Goal: Task Accomplishment & Management: Manage account settings

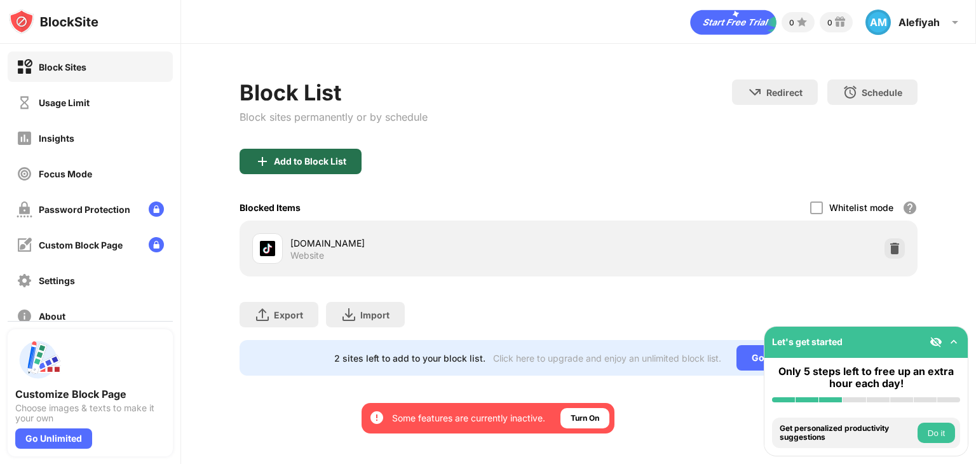
click at [333, 160] on div "Add to Block List" at bounding box center [310, 161] width 72 height 10
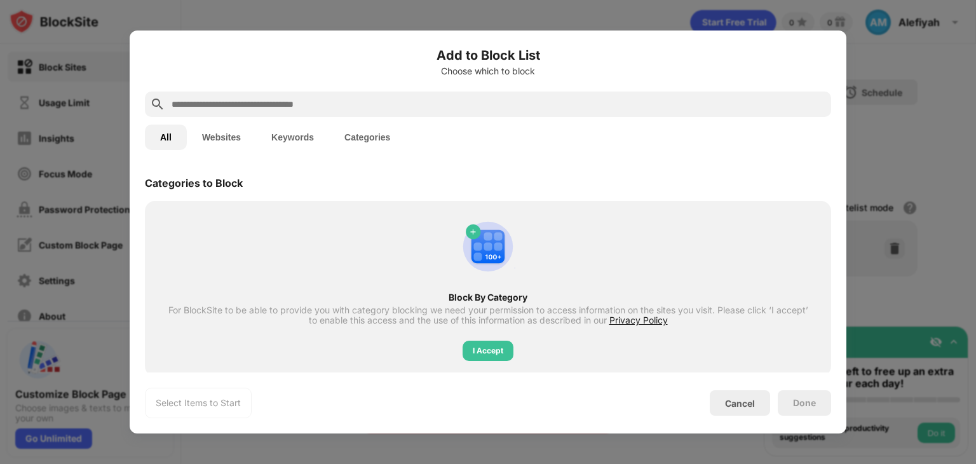
click at [231, 120] on div "All Websites Keywords Categories" at bounding box center [488, 137] width 686 height 41
click at [231, 128] on button "Websites" at bounding box center [221, 137] width 69 height 25
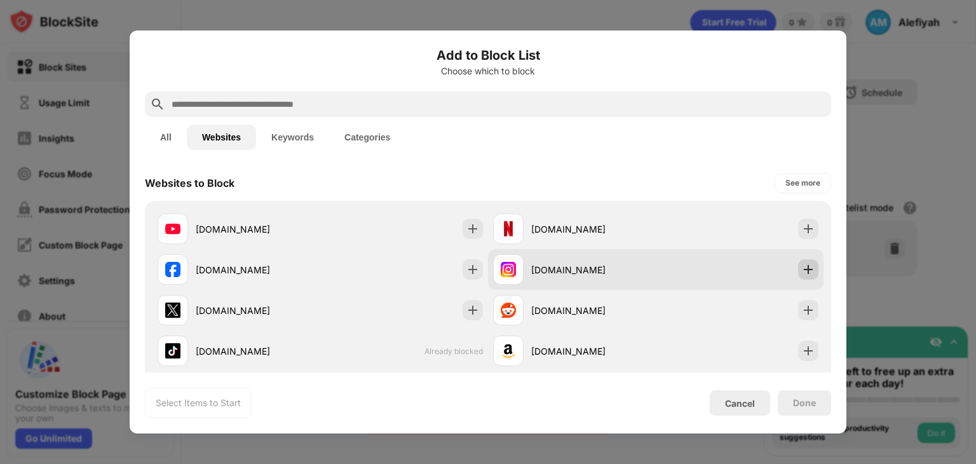
click at [802, 267] on img at bounding box center [808, 269] width 13 height 13
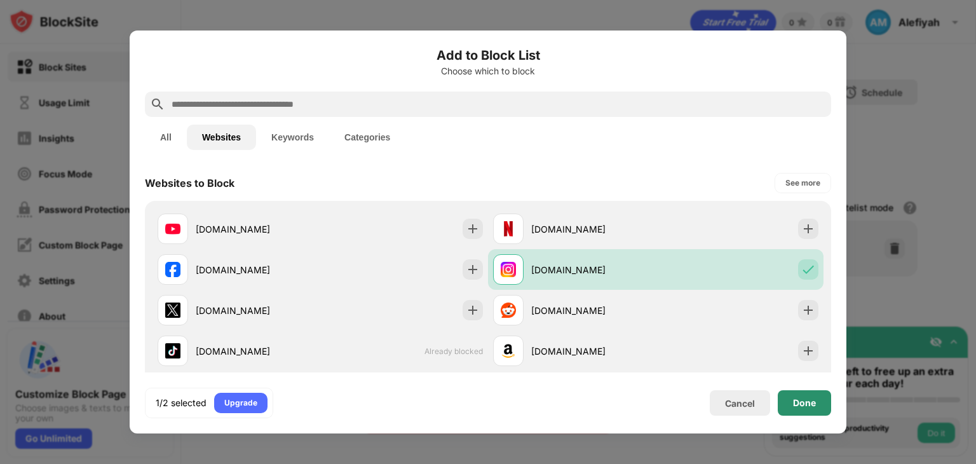
click at [808, 395] on div "Done" at bounding box center [804, 402] width 53 height 25
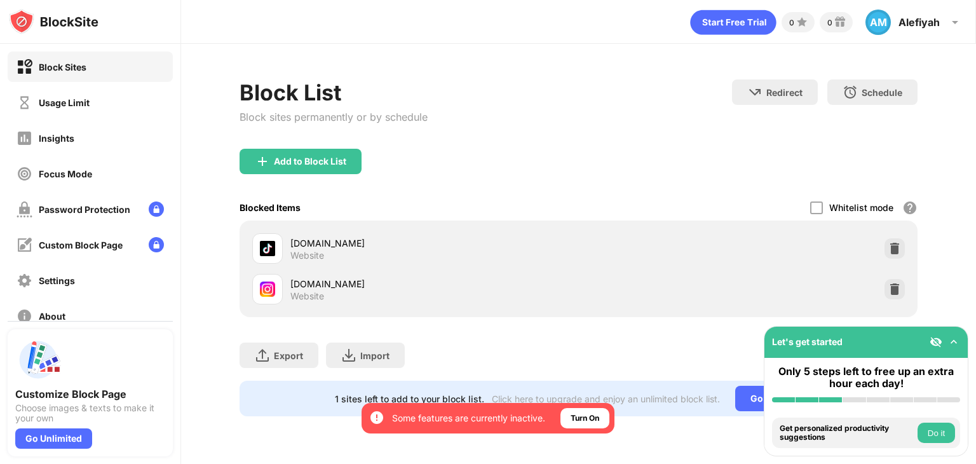
click at [957, 344] on img at bounding box center [954, 342] width 13 height 13
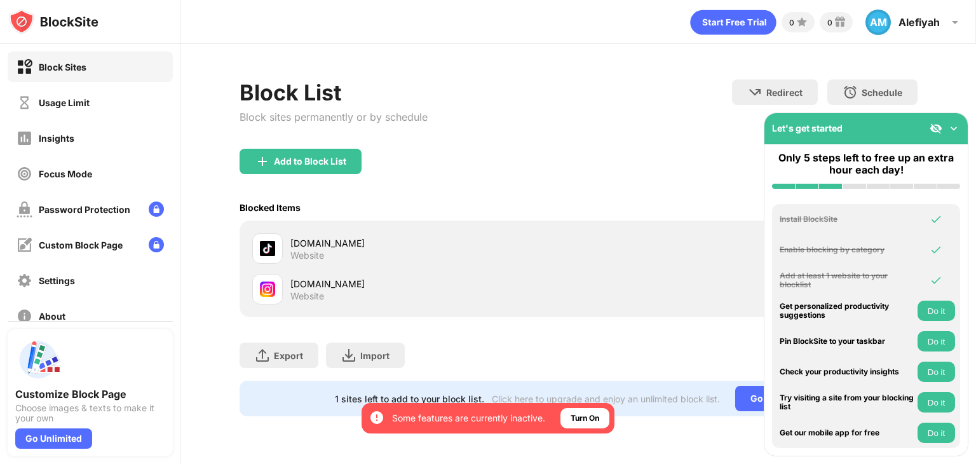
click at [955, 128] on img at bounding box center [954, 128] width 13 height 13
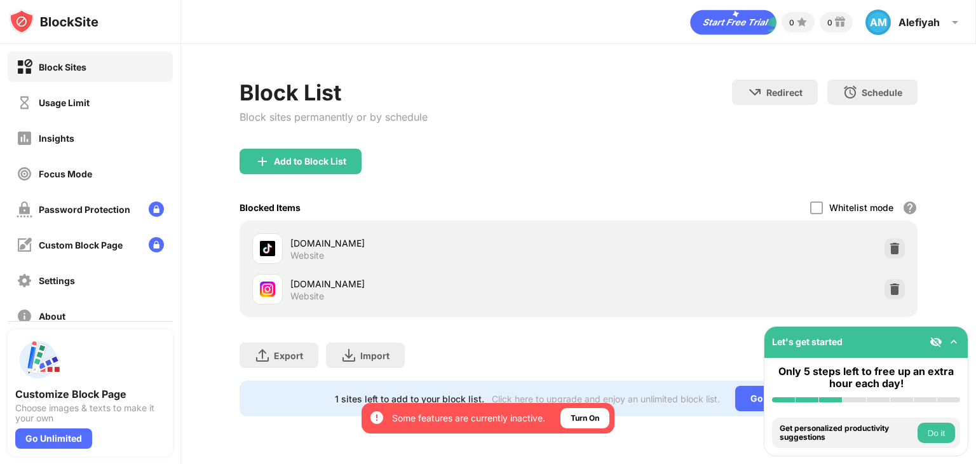
click at [955, 175] on div "Block List Block sites permanently or by schedule Redirect Choose a site to be …" at bounding box center [578, 248] width 795 height 408
click at [903, 289] on div at bounding box center [895, 289] width 20 height 20
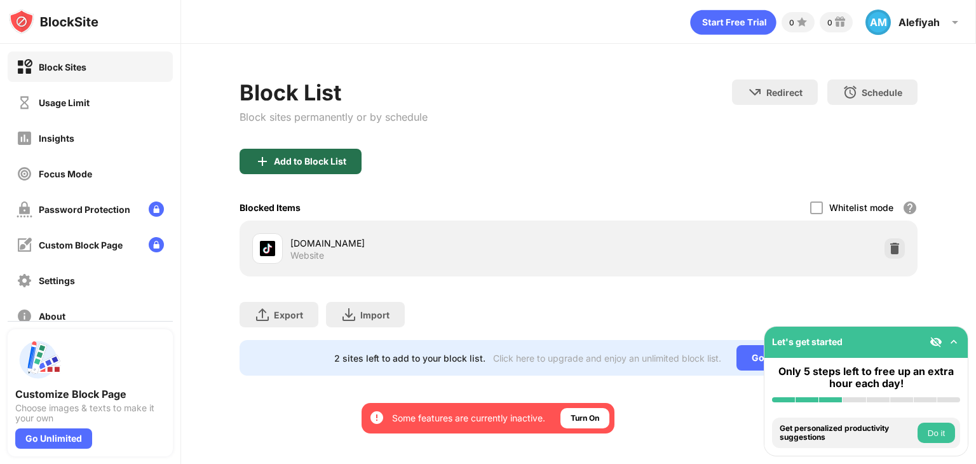
click at [331, 170] on div "Add to Block List" at bounding box center [301, 161] width 122 height 25
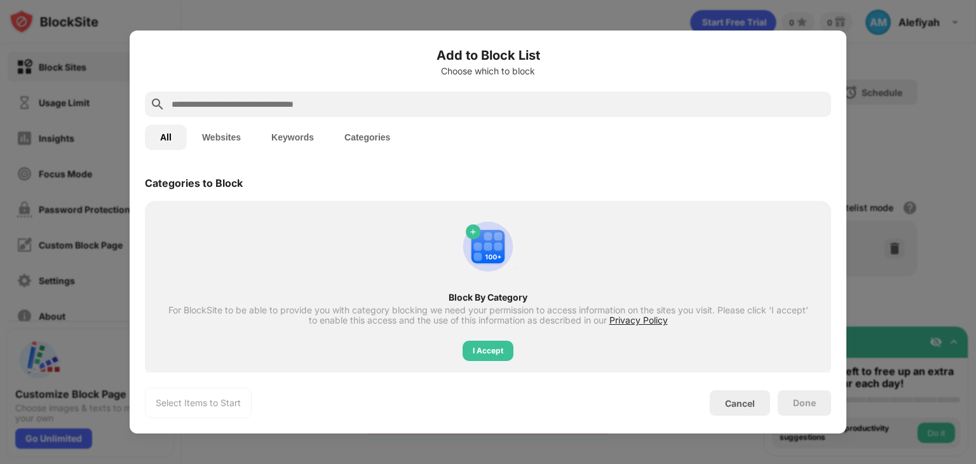
click at [236, 143] on button "Websites" at bounding box center [221, 137] width 69 height 25
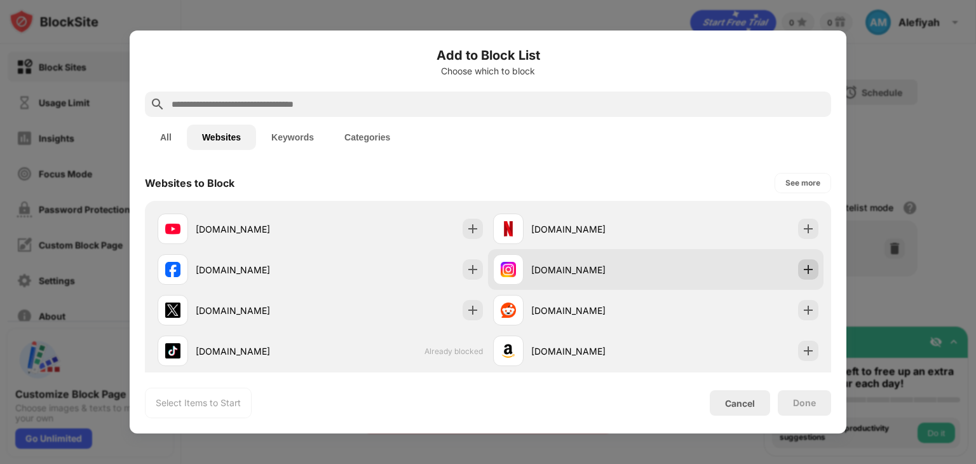
click at [802, 275] on img at bounding box center [808, 269] width 13 height 13
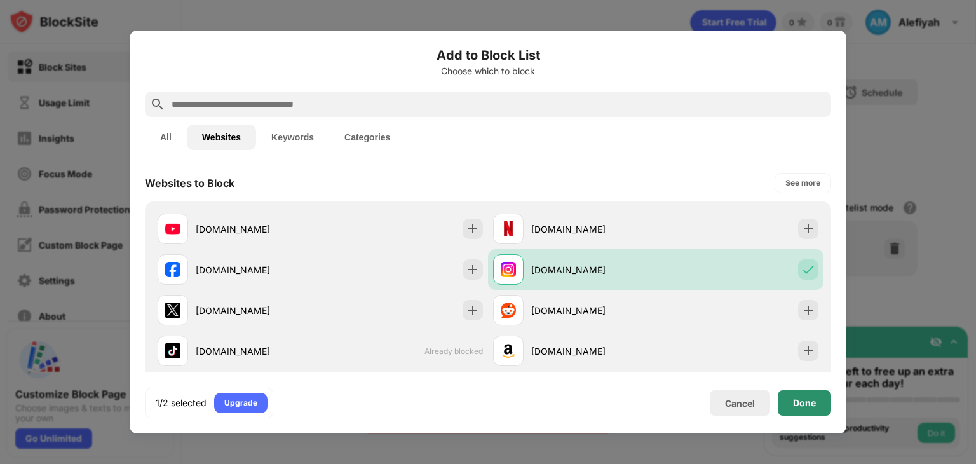
click at [809, 405] on div "Done" at bounding box center [804, 403] width 23 height 10
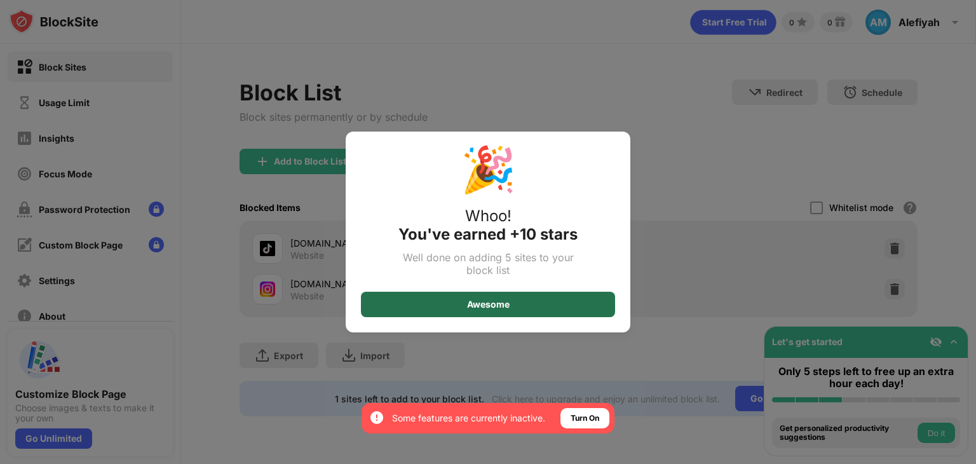
click at [444, 306] on div "Awesome" at bounding box center [488, 304] width 254 height 25
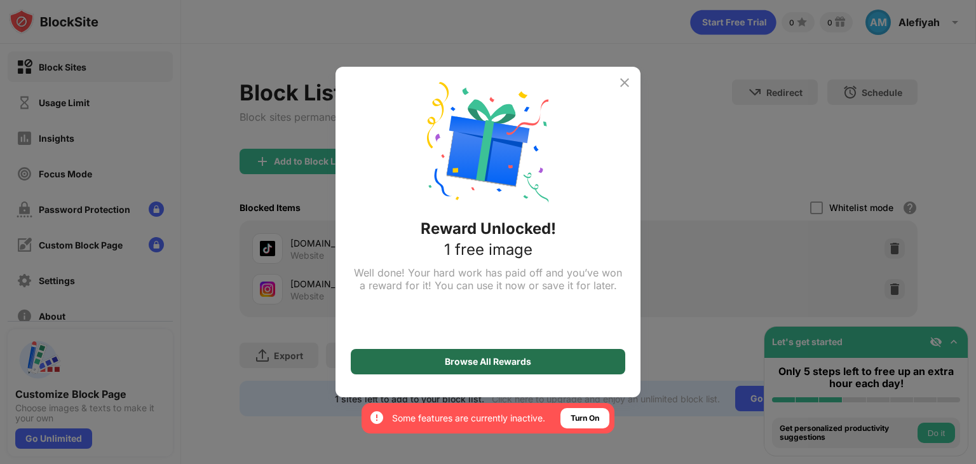
click at [519, 357] on div "Browse All Rewards" at bounding box center [488, 362] width 86 height 10
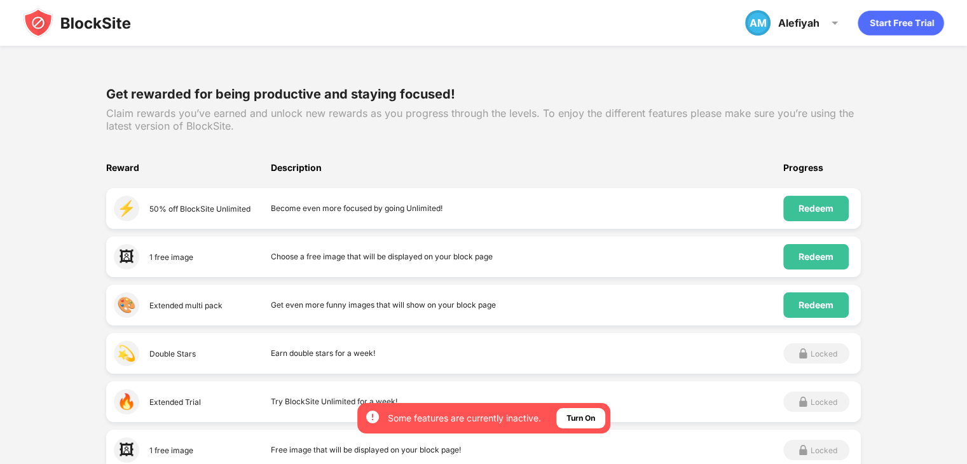
scroll to position [136, 0]
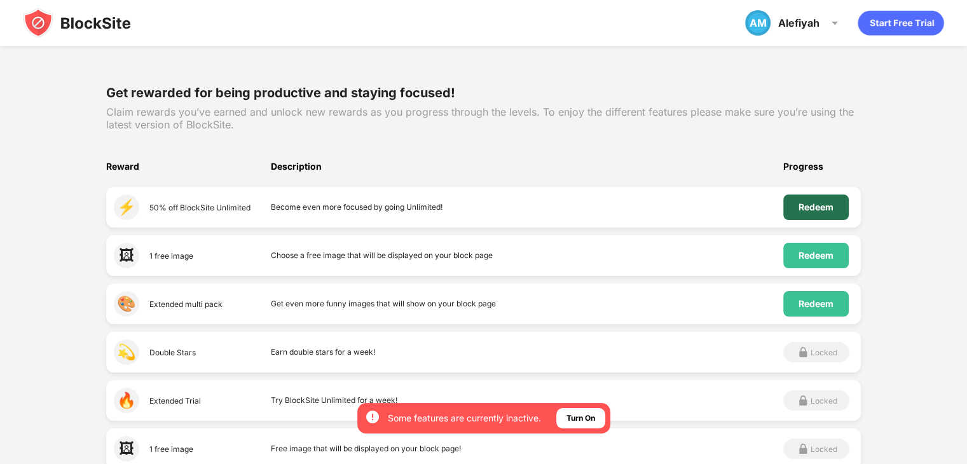
click at [798, 210] on div "Redeem" at bounding box center [815, 207] width 65 height 25
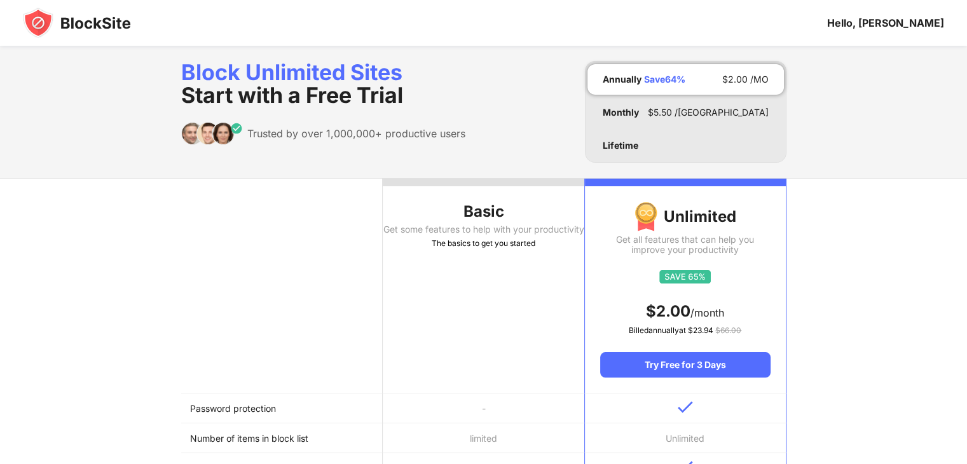
scroll to position [114, 0]
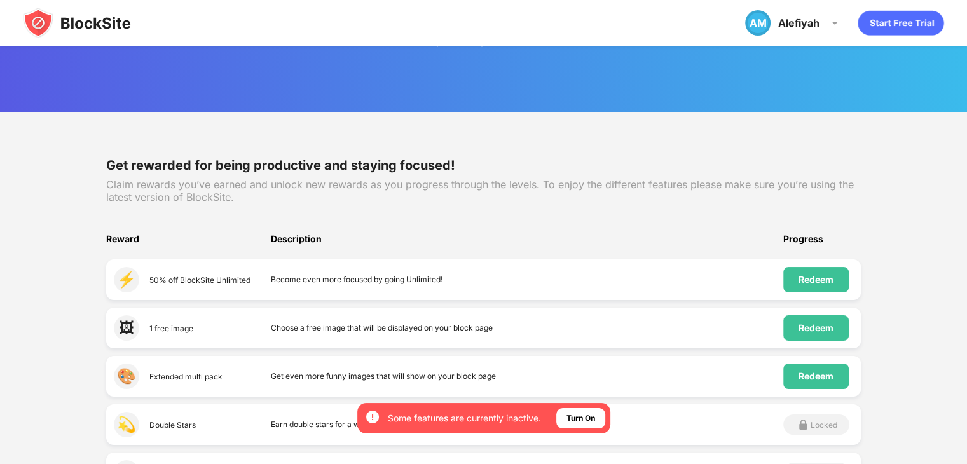
scroll to position [114, 0]
